Goal: Task Accomplishment & Management: Complete application form

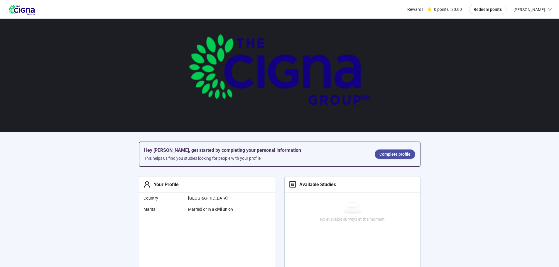
scroll to position [29, 0]
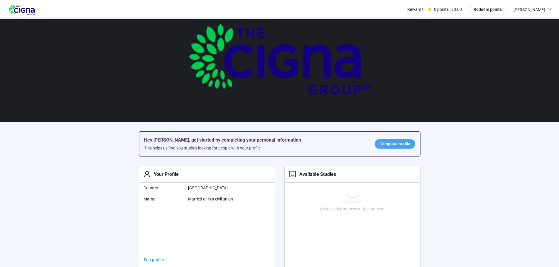
click at [392, 145] on span "Complete profile" at bounding box center [395, 144] width 31 height 6
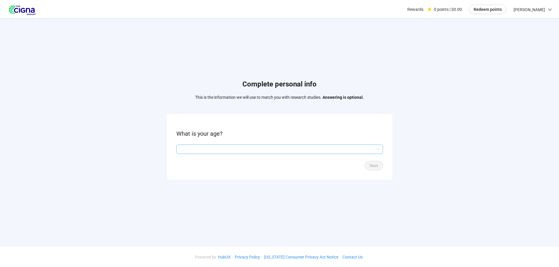
click at [378, 151] on input "search" at bounding box center [280, 149] width 200 height 9
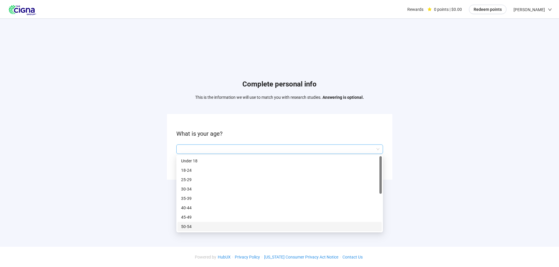
scroll to position [28, 0]
click at [191, 205] on p "55-59" at bounding box center [279, 208] width 197 height 6
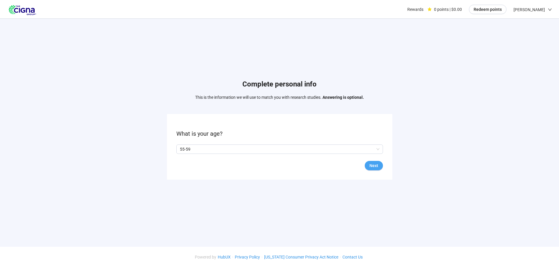
click at [375, 167] on span "Next" at bounding box center [374, 166] width 9 height 6
click at [181, 149] on span at bounding box center [178, 149] width 5 height 5
click at [376, 162] on button "Next" at bounding box center [374, 165] width 18 height 9
click at [380, 152] on div at bounding box center [279, 149] width 207 height 9
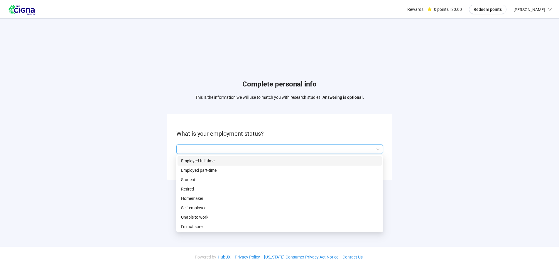
click at [225, 162] on p "Employed full-time" at bounding box center [279, 161] width 197 height 6
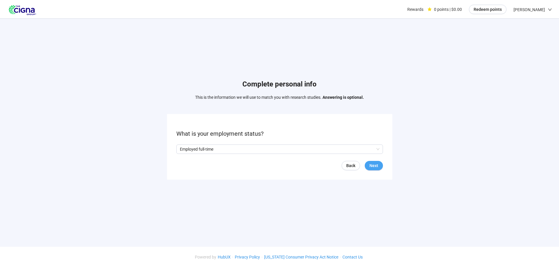
click at [377, 168] on span "Next" at bounding box center [374, 166] width 9 height 6
click at [380, 149] on div at bounding box center [279, 149] width 207 height 9
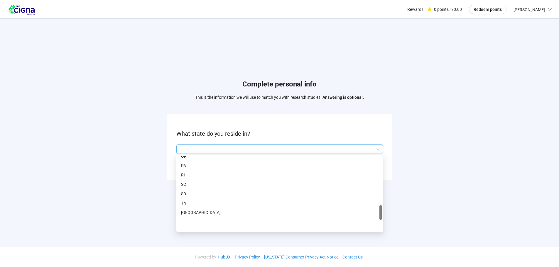
scroll to position [323, 0]
click at [186, 194] on p "PA" at bounding box center [279, 195] width 197 height 6
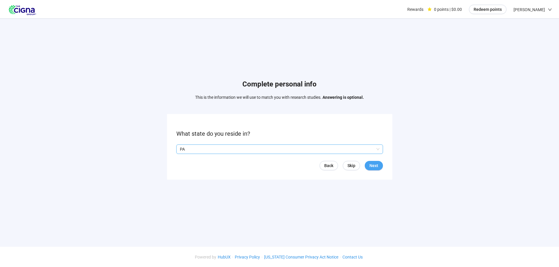
click at [373, 164] on span "Next" at bounding box center [374, 166] width 9 height 6
click at [379, 151] on input "search" at bounding box center [280, 149] width 200 height 9
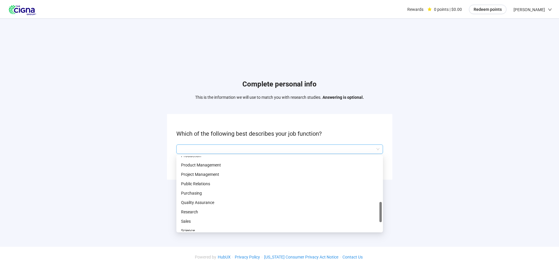
scroll to position [234, 0]
drag, startPoint x: 380, startPoint y: 165, endPoint x: 381, endPoint y: 213, distance: 48.4
click at [381, 213] on div at bounding box center [381, 215] width 2 height 20
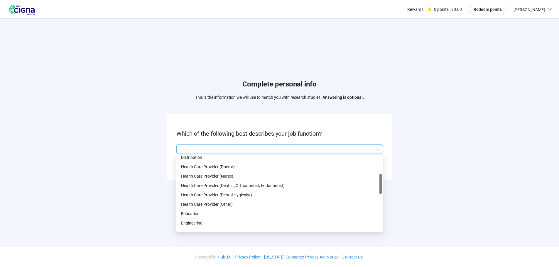
scroll to position [117, 0]
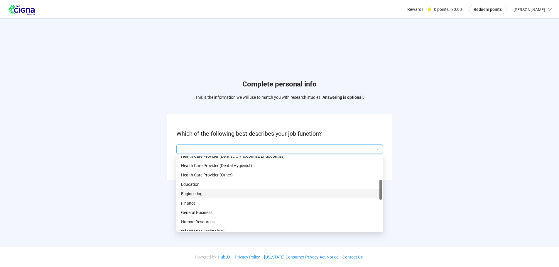
click at [193, 194] on p "Engineering" at bounding box center [279, 194] width 197 height 6
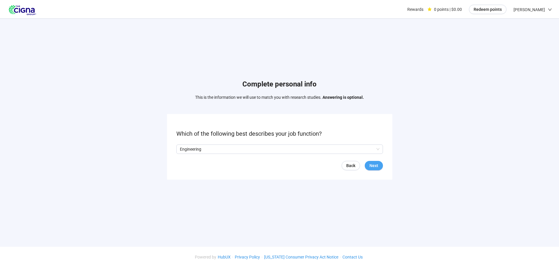
click at [374, 166] on span "Next" at bounding box center [374, 166] width 9 height 6
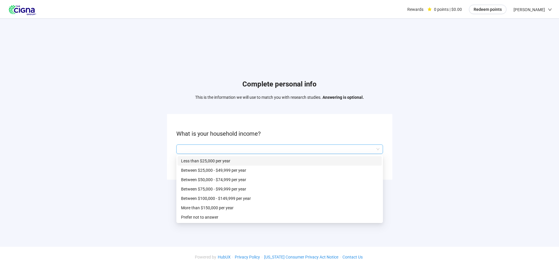
click at [378, 147] on input "search" at bounding box center [280, 149] width 200 height 9
click at [221, 207] on p "More than $150,000 per year" at bounding box center [279, 208] width 197 height 6
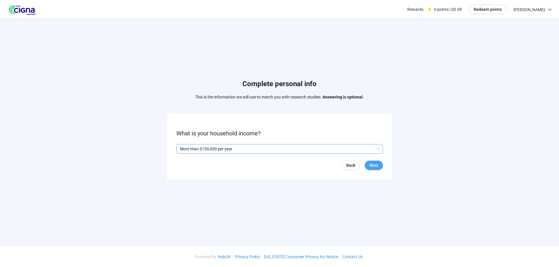
click at [375, 166] on span "Next" at bounding box center [374, 165] width 9 height 6
click at [185, 151] on p "Yes" at bounding box center [185, 149] width 6 height 6
click at [378, 168] on span "Next" at bounding box center [374, 166] width 9 height 6
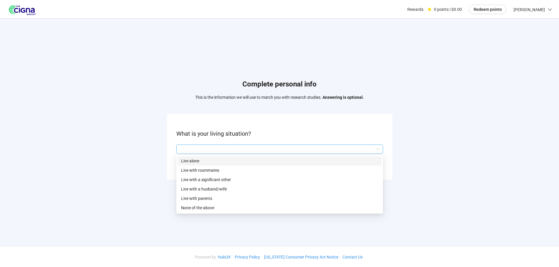
click at [374, 150] on input "search" at bounding box center [280, 149] width 200 height 9
click at [220, 180] on p "Live with a significant other" at bounding box center [279, 180] width 197 height 6
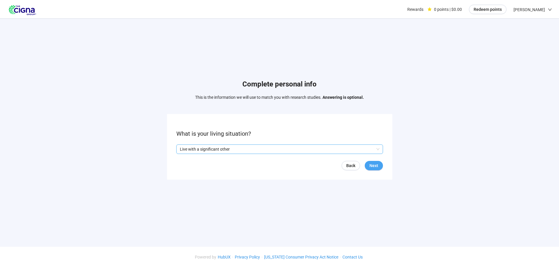
click at [379, 168] on button "Next" at bounding box center [374, 165] width 18 height 9
click at [378, 151] on input "search" at bounding box center [280, 149] width 200 height 9
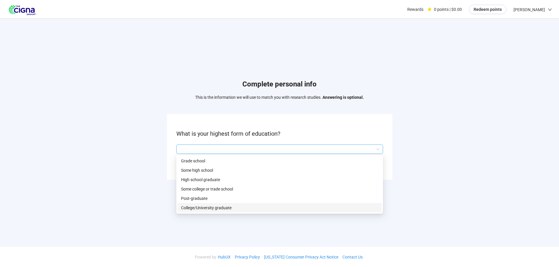
click at [217, 207] on p "College/University graduate" at bounding box center [279, 208] width 197 height 6
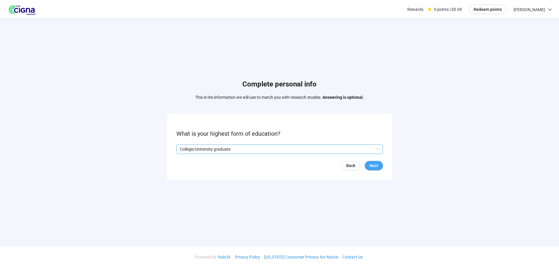
click at [374, 166] on span "Next" at bounding box center [374, 166] width 9 height 6
click at [378, 149] on input "search" at bounding box center [280, 149] width 200 height 9
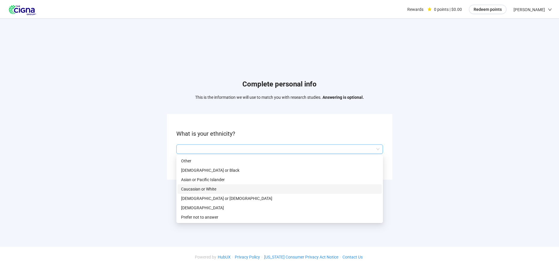
click at [212, 186] on div "Caucasian or White" at bounding box center [280, 189] width 204 height 9
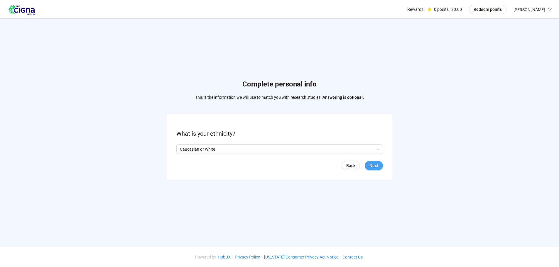
click at [378, 163] on span "Next" at bounding box center [374, 166] width 9 height 6
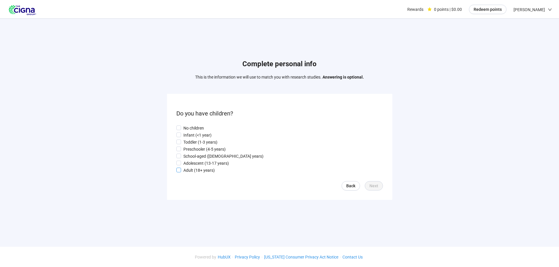
click at [195, 171] on p "Adult (18+ years)" at bounding box center [198, 170] width 31 height 6
click at [381, 189] on button "Next" at bounding box center [374, 185] width 18 height 9
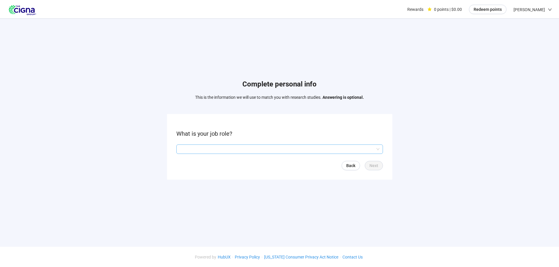
click at [376, 147] on input "search" at bounding box center [280, 149] width 200 height 9
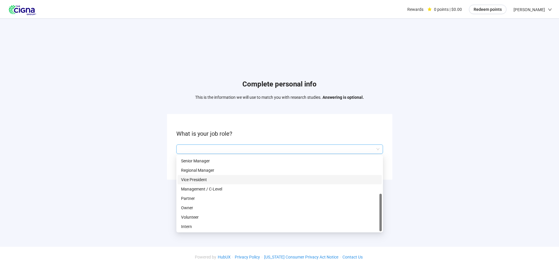
scroll to position [0, 0]
click at [203, 178] on p "Vice President" at bounding box center [279, 179] width 197 height 6
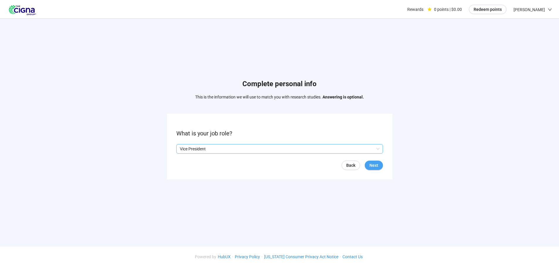
click at [377, 162] on span "Next" at bounding box center [374, 165] width 9 height 6
click at [379, 150] on input "search" at bounding box center [280, 149] width 200 height 9
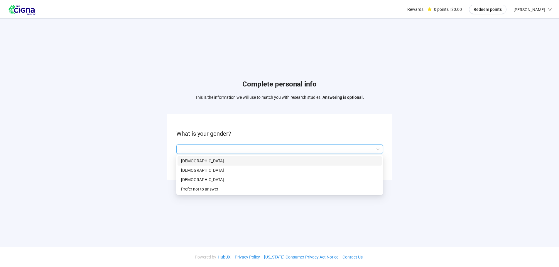
click at [196, 158] on p "[DEMOGRAPHIC_DATA]" at bounding box center [279, 161] width 197 height 6
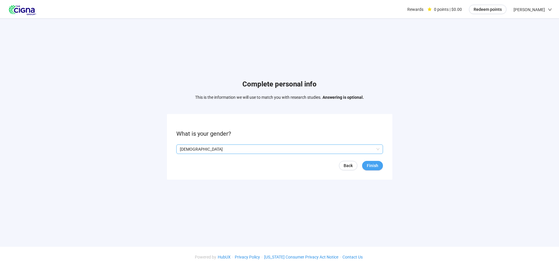
click at [374, 167] on span "Finish" at bounding box center [372, 166] width 11 height 6
